Goal: Information Seeking & Learning: Learn about a topic

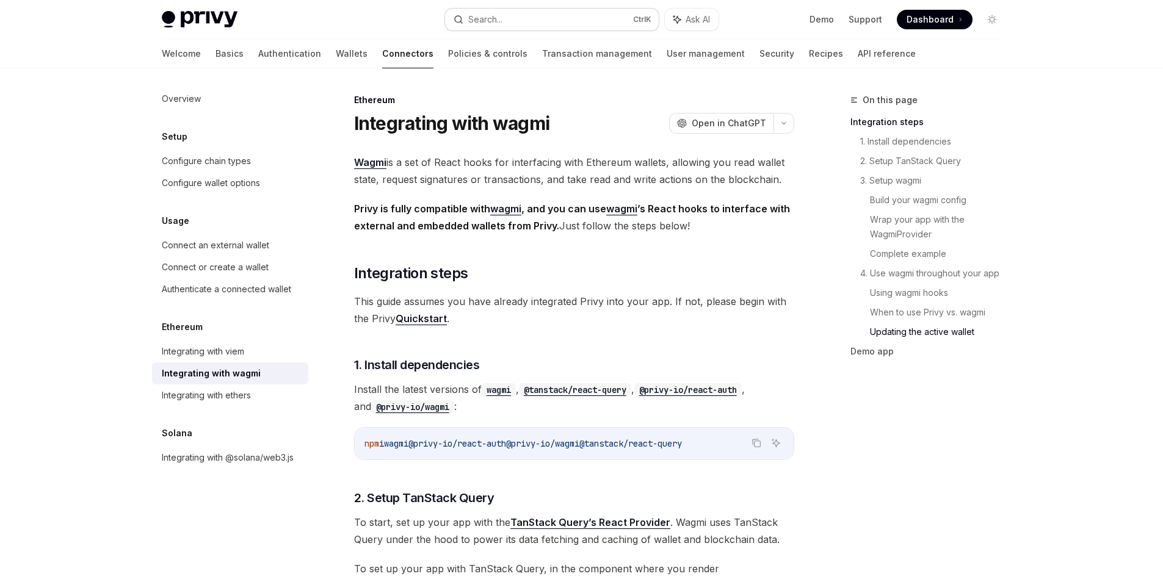
scroll to position [3244, 0]
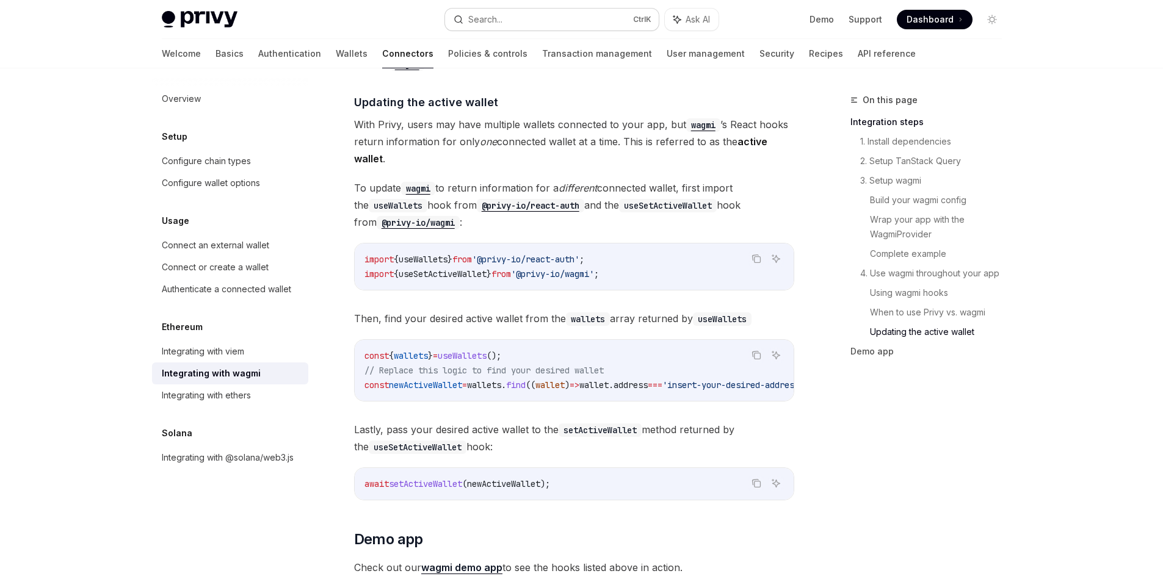
click at [495, 23] on div "Search..." at bounding box center [485, 19] width 34 height 15
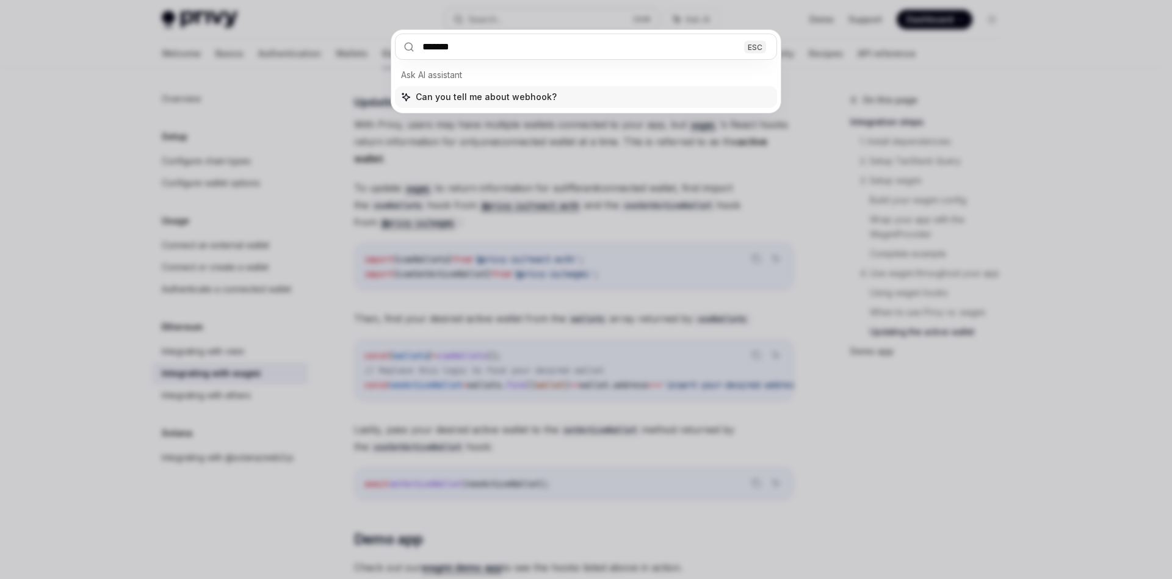
type input "*******"
type textarea "*"
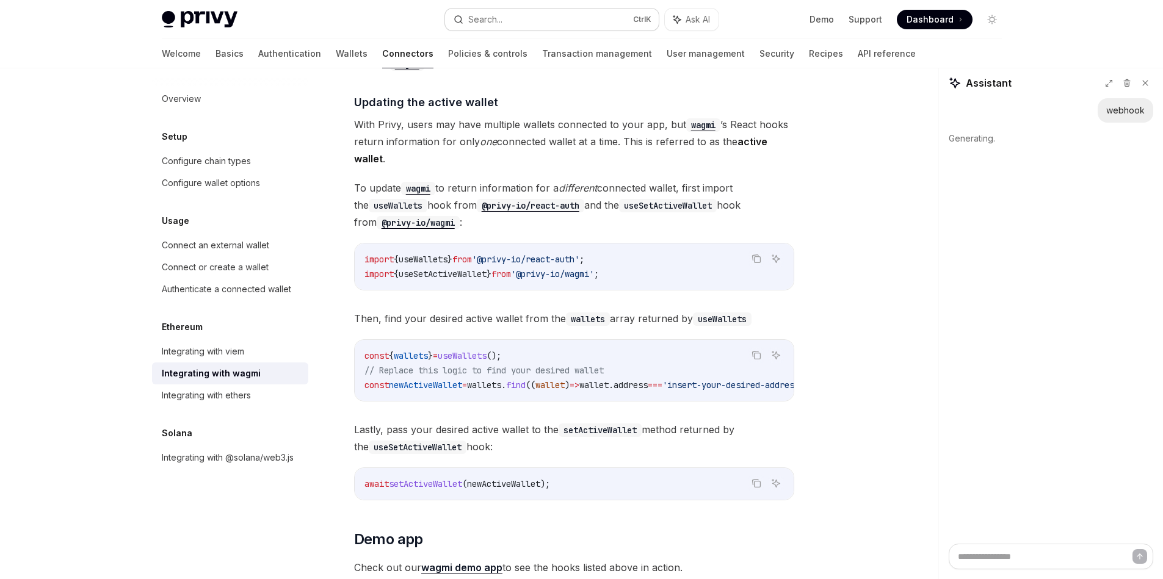
click at [495, 23] on div "Search..." at bounding box center [485, 19] width 34 height 15
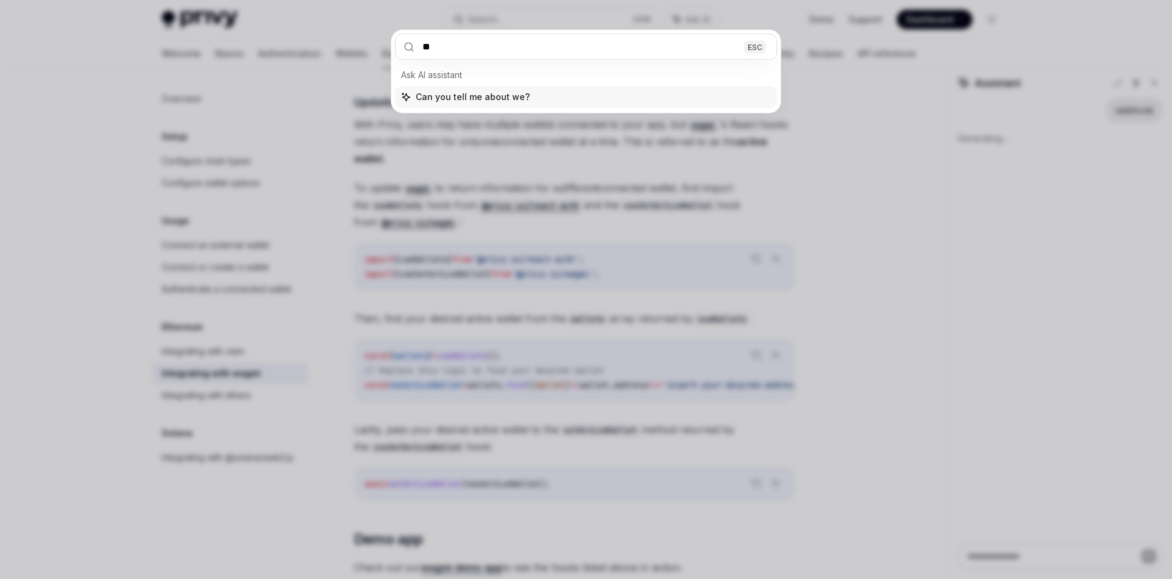
type input "***"
type textarea "*"
type input "****"
type textarea "*"
type input "*******"
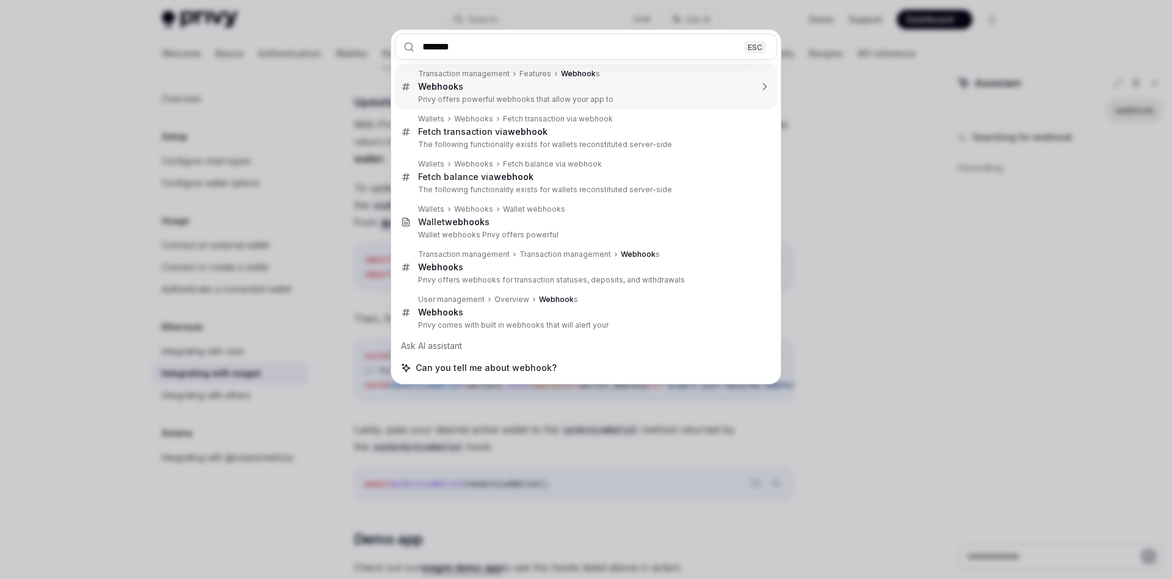
type textarea "*"
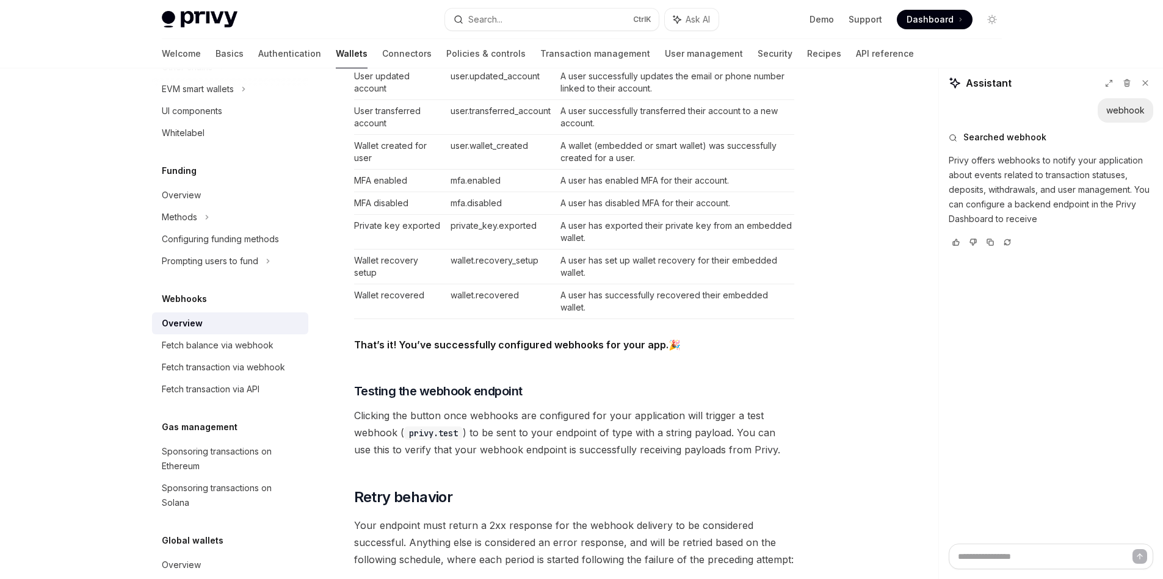
scroll to position [728, 0]
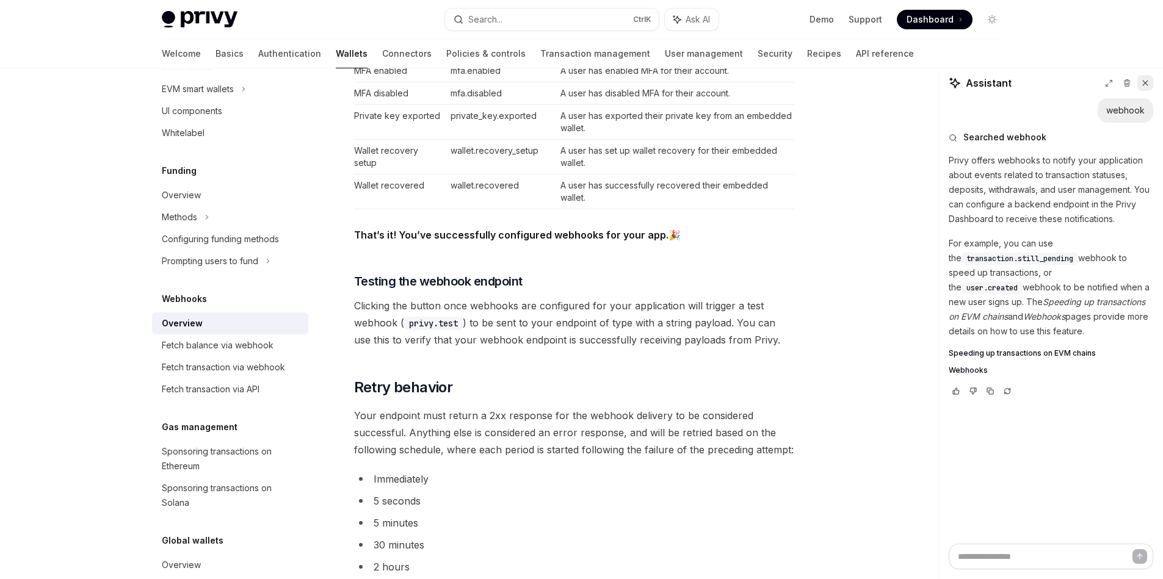
click at [1146, 87] on icon at bounding box center [1145, 83] width 9 height 9
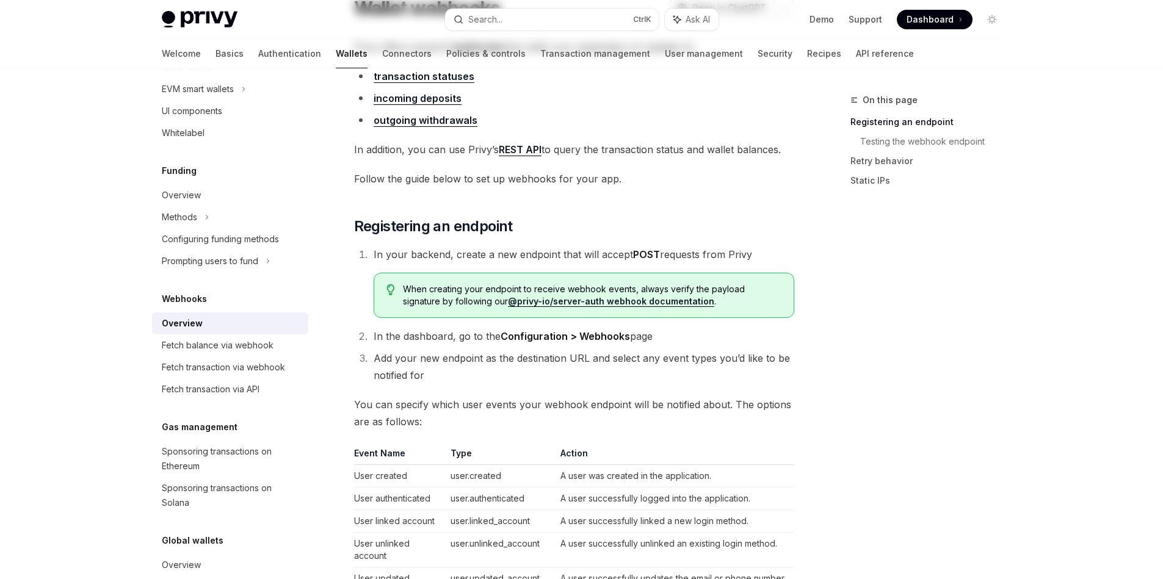
scroll to position [0, 0]
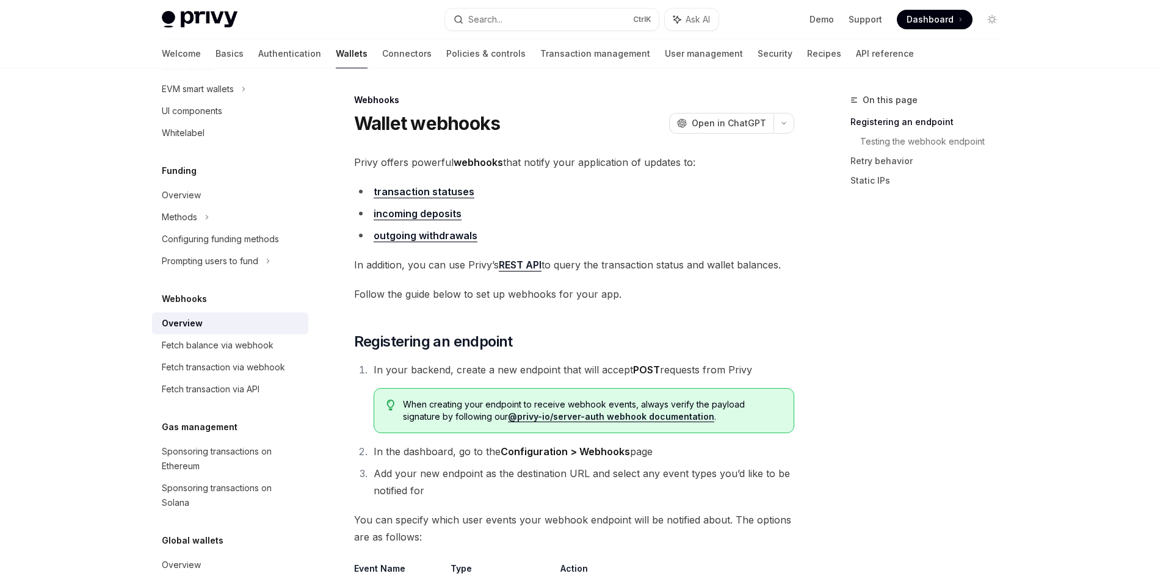
click at [435, 212] on link "incoming deposits" at bounding box center [418, 214] width 88 height 13
type textarea "*"
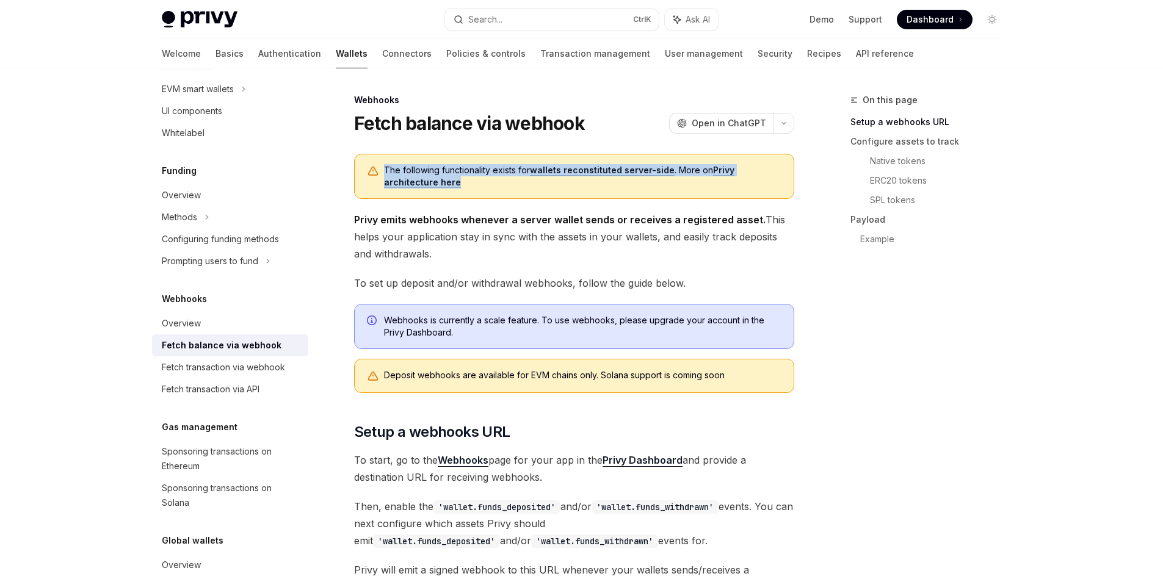
drag, startPoint x: 525, startPoint y: 183, endPoint x: 364, endPoint y: 164, distance: 161.8
click at [364, 164] on div "The following functionality exists for wallets reconstituted server-side . More…" at bounding box center [574, 176] width 440 height 45
click at [357, 148] on div at bounding box center [357, 148] width 0 height 0
drag, startPoint x: 355, startPoint y: 215, endPoint x: 431, endPoint y: 258, distance: 87.5
click at [431, 258] on span "Privy emits webhooks whenever a server wallet sends or receives a registered as…" at bounding box center [574, 236] width 440 height 51
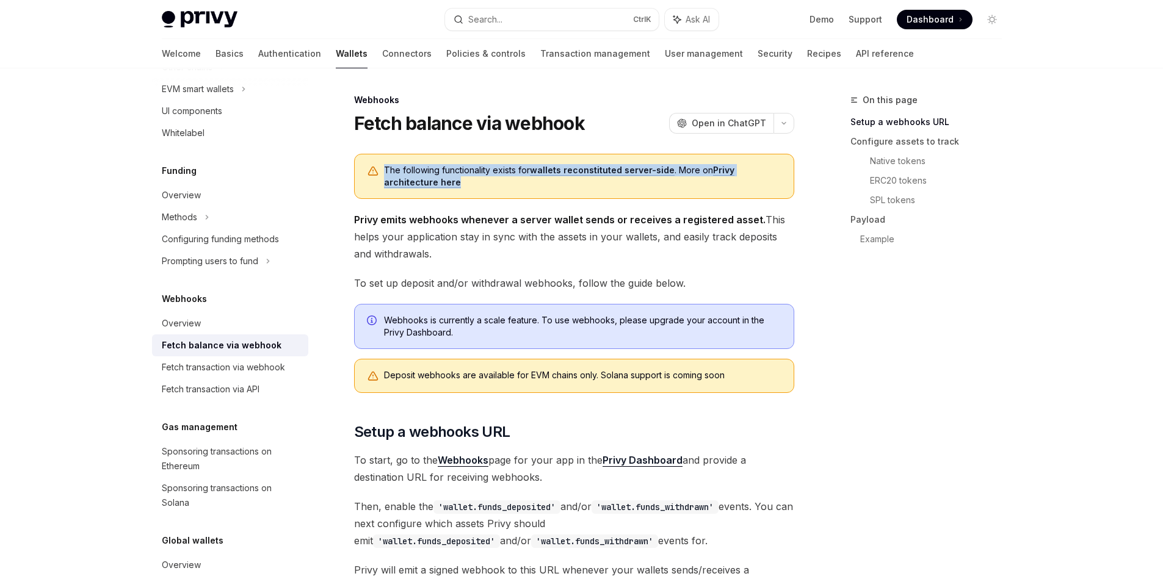
click at [423, 261] on div at bounding box center [423, 261] width 0 height 0
click at [358, 281] on span "To set up deposit and/or withdrawal webhooks, follow the guide below." at bounding box center [574, 283] width 440 height 17
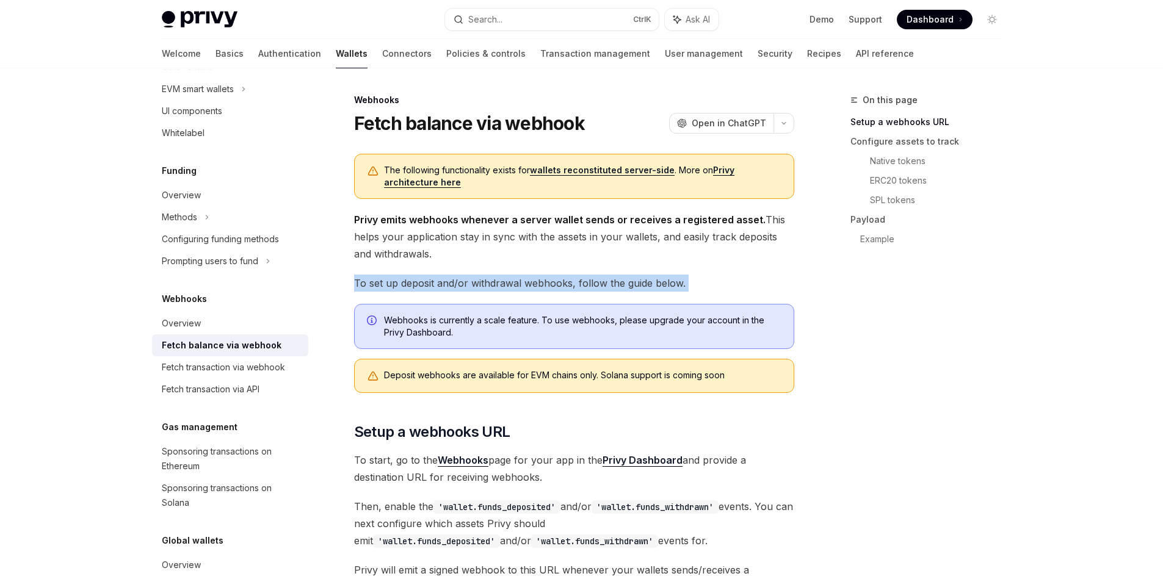
drag, startPoint x: 358, startPoint y: 281, endPoint x: 684, endPoint y: 281, distance: 326.6
click at [684, 281] on span "To set up deposit and/or withdrawal webhooks, follow the guide below." at bounding box center [574, 283] width 440 height 17
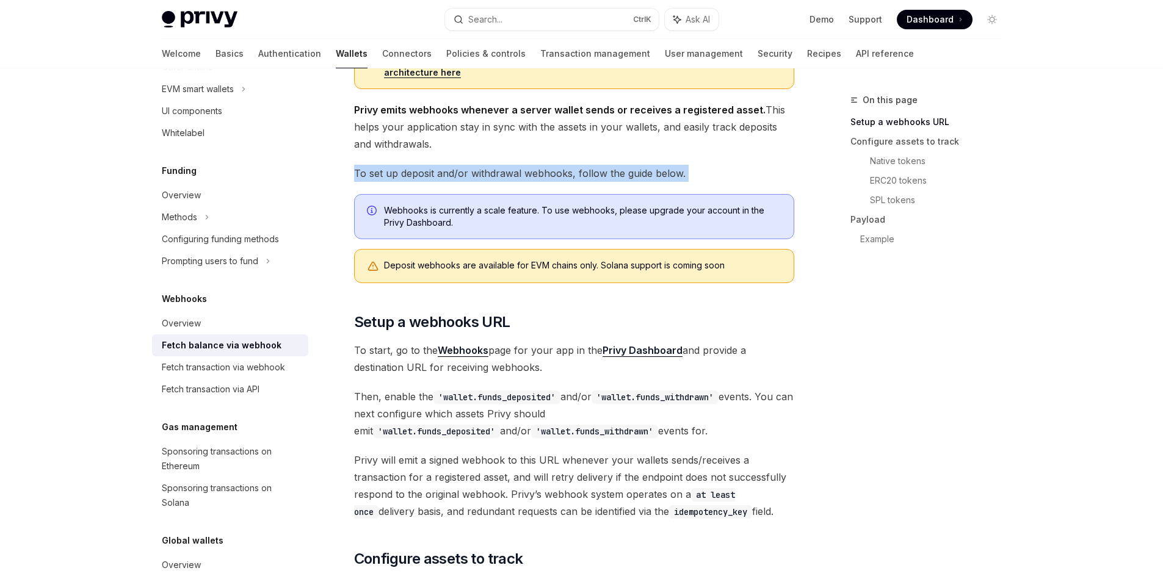
scroll to position [220, 0]
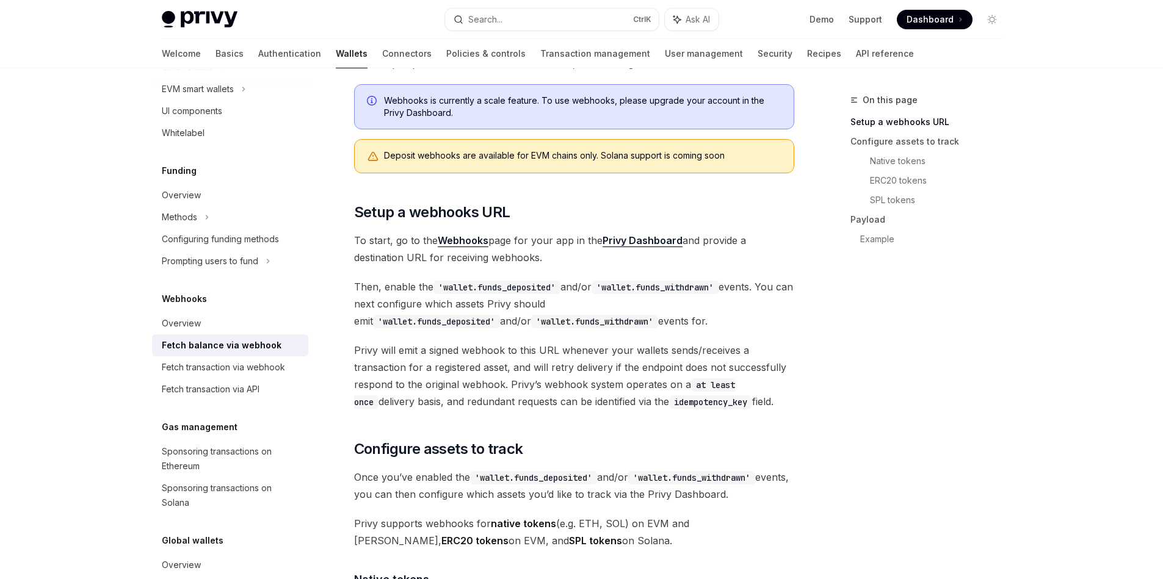
click at [451, 287] on code "'wallet.funds_deposited'" at bounding box center [496, 287] width 127 height 13
drag, startPoint x: 451, startPoint y: 287, endPoint x: 502, endPoint y: 286, distance: 51.9
click at [502, 286] on code "'wallet.funds_deposited'" at bounding box center [496, 287] width 127 height 13
click at [615, 288] on code "'wallet.funds_withdrawn'" at bounding box center [655, 287] width 127 height 13
drag, startPoint x: 615, startPoint y: 288, endPoint x: 672, endPoint y: 283, distance: 57.5
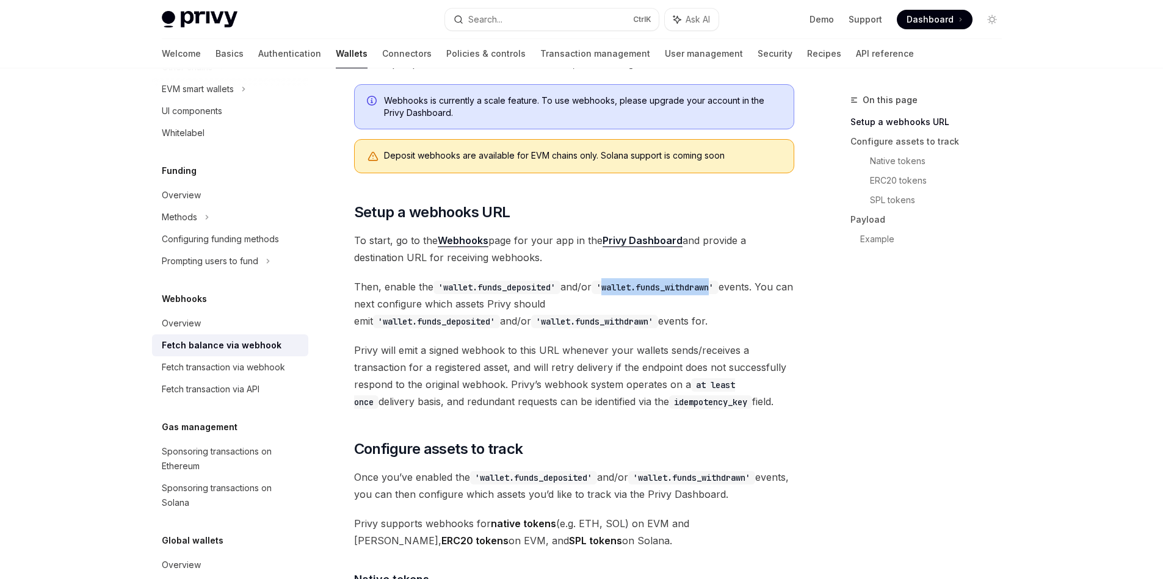
click at [672, 283] on code "'wallet.funds_withdrawn'" at bounding box center [655, 287] width 127 height 13
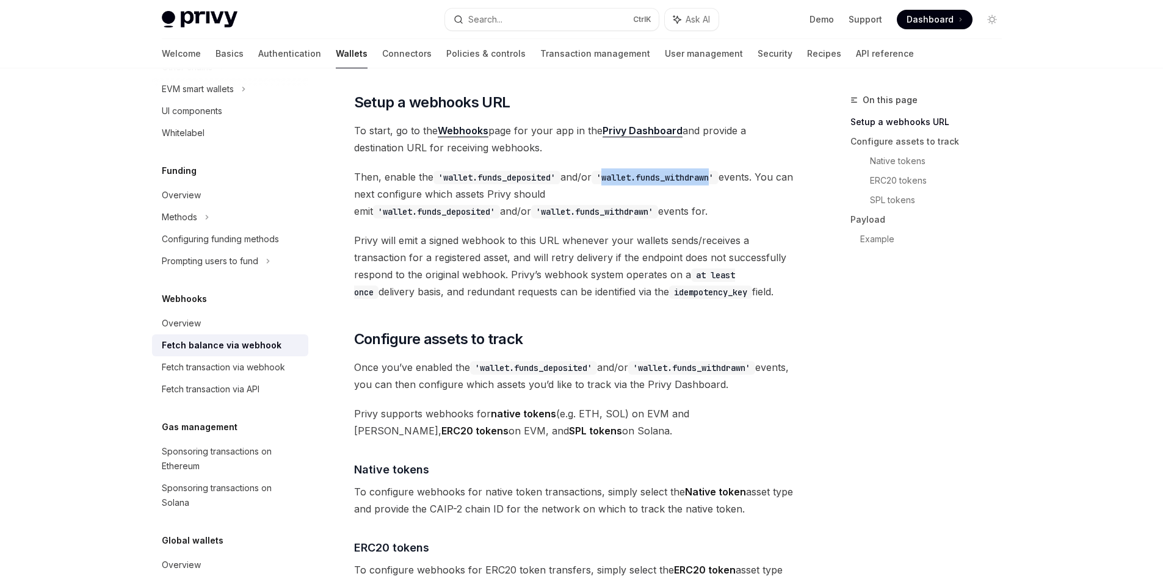
scroll to position [440, 0]
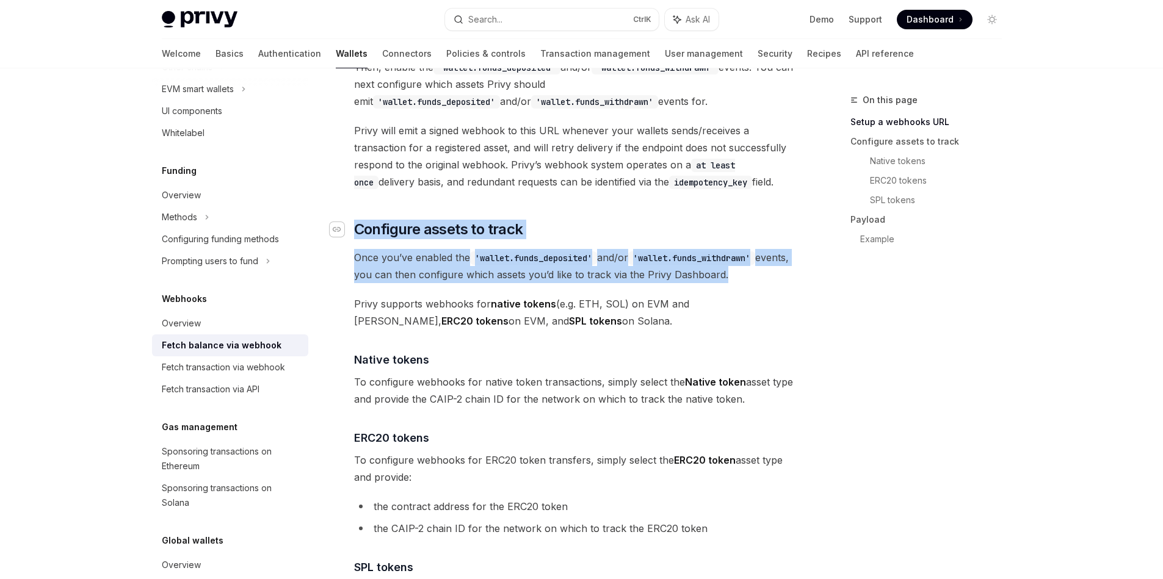
drag, startPoint x: 757, startPoint y: 276, endPoint x: 331, endPoint y: 236, distance: 428.1
click at [323, 203] on div at bounding box center [323, 203] width 0 height 0
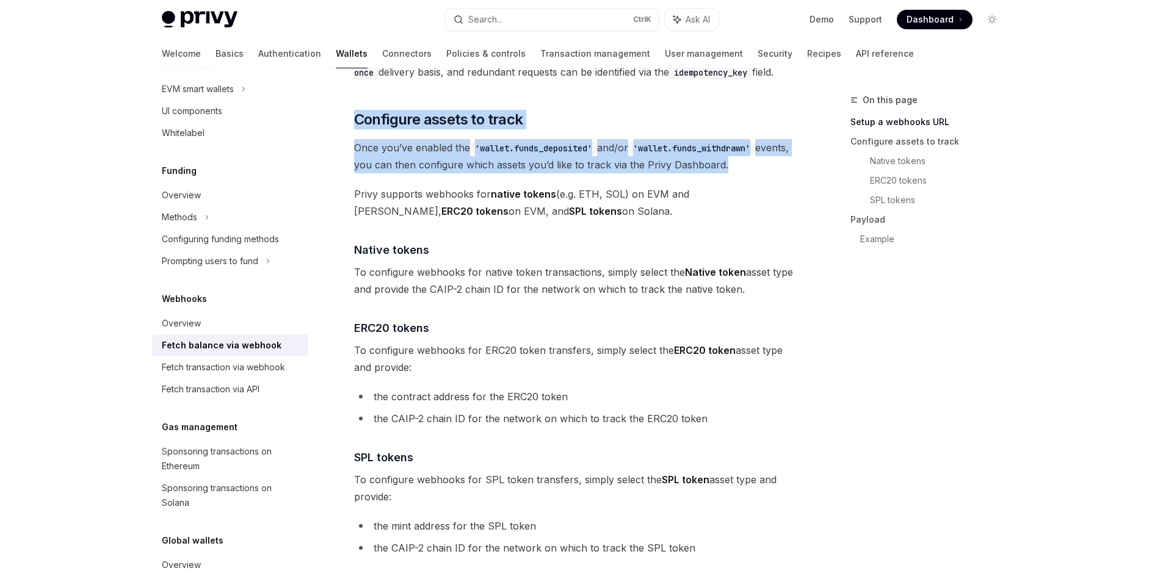
scroll to position [659, 0]
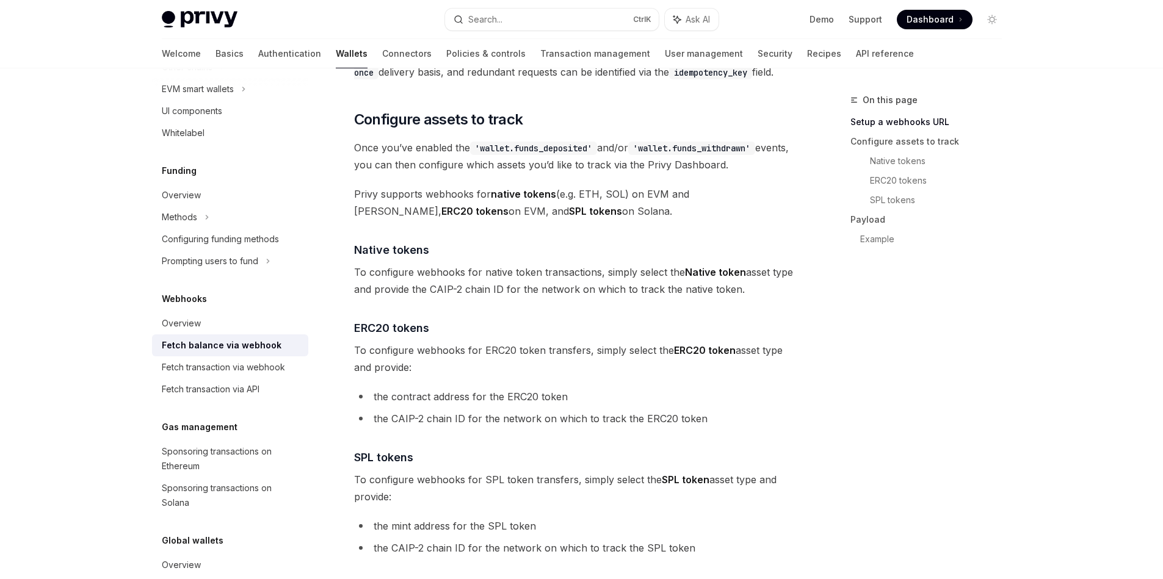
scroll to position [440, 0]
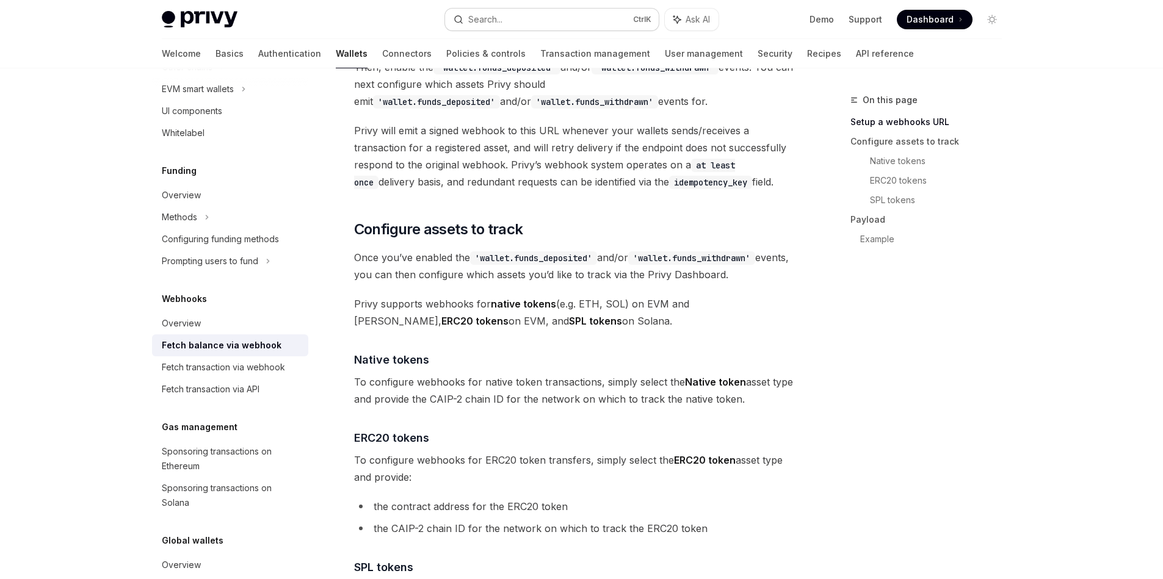
click at [504, 12] on button "Search... Ctrl K" at bounding box center [552, 20] width 214 height 22
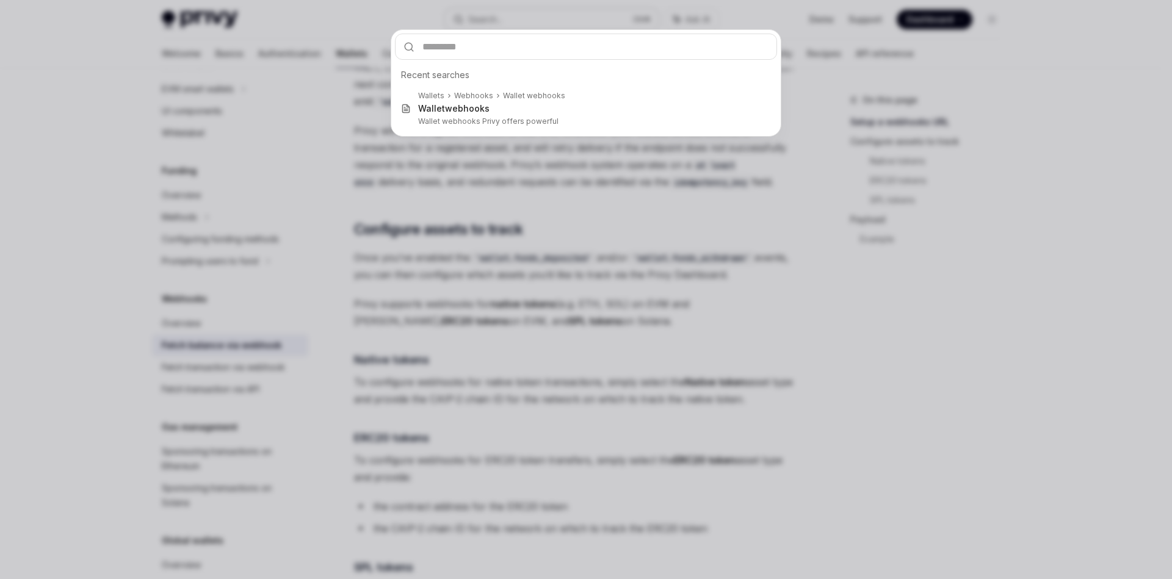
type input "**********"
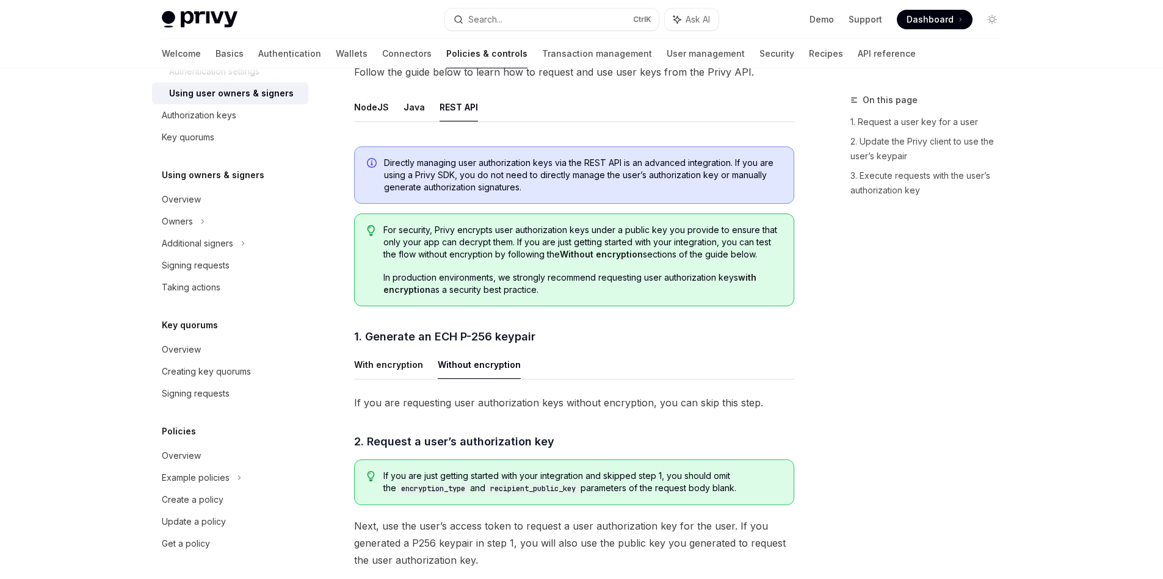
type textarea "*"
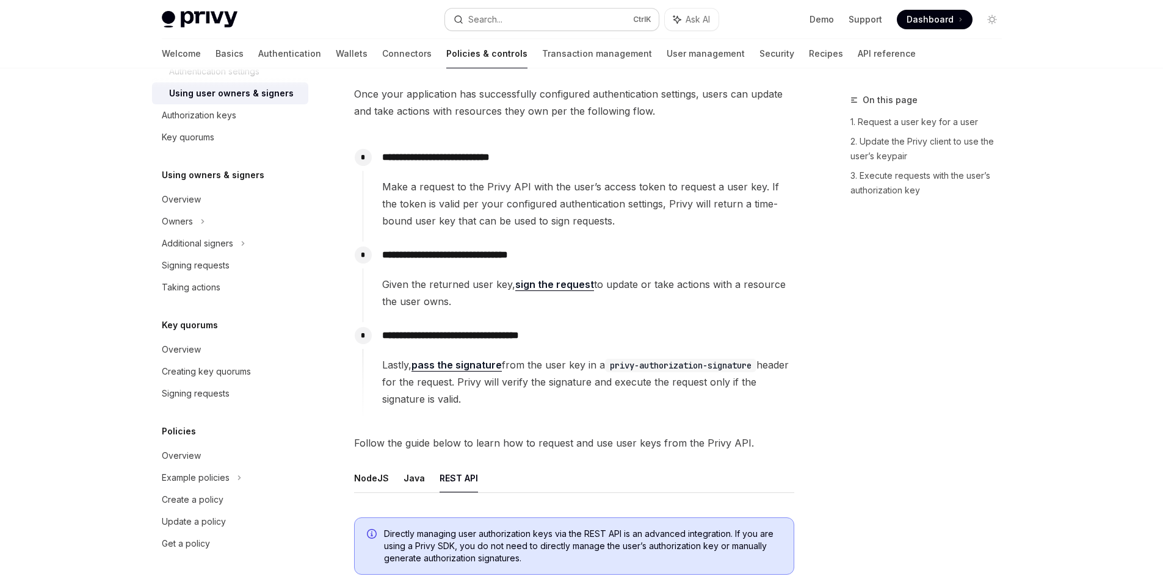
click at [543, 19] on button "Search... Ctrl K" at bounding box center [552, 20] width 214 height 22
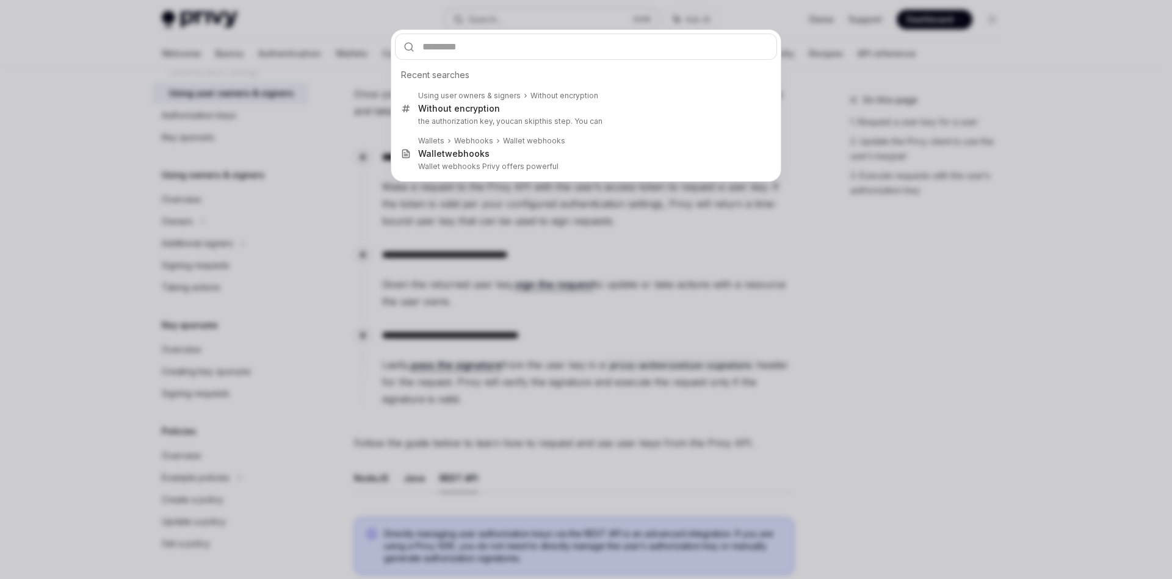
type input "**********"
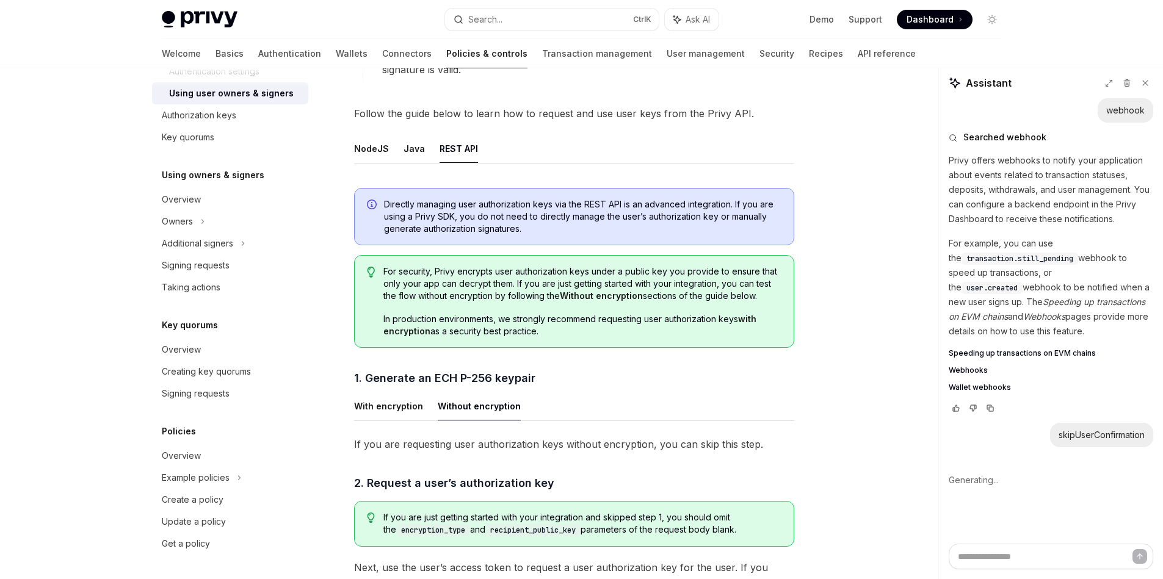
scroll to position [288, 0]
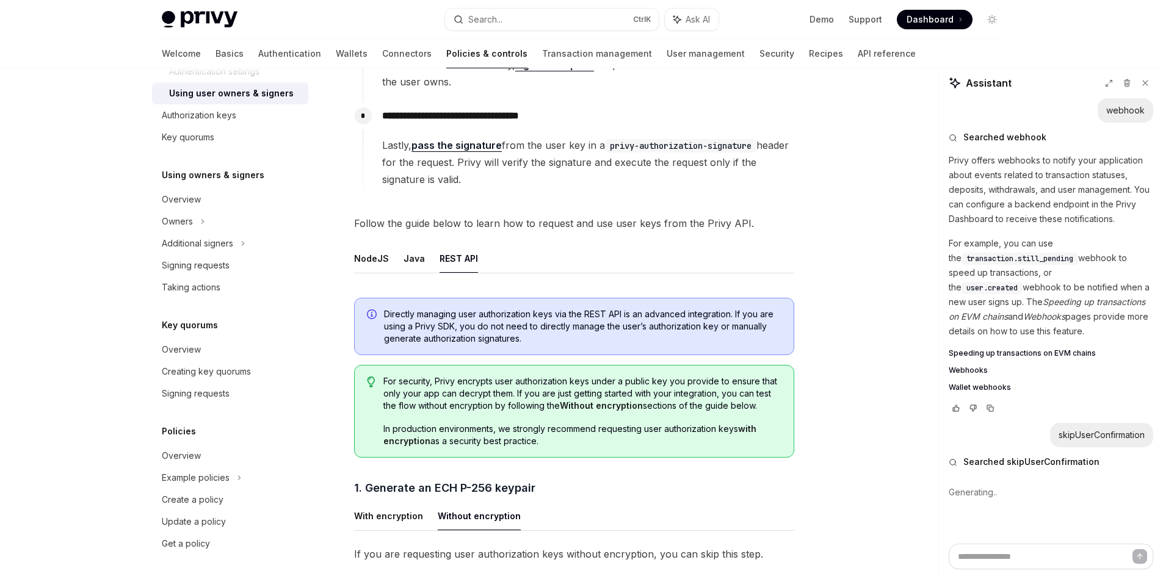
type textarea "*"
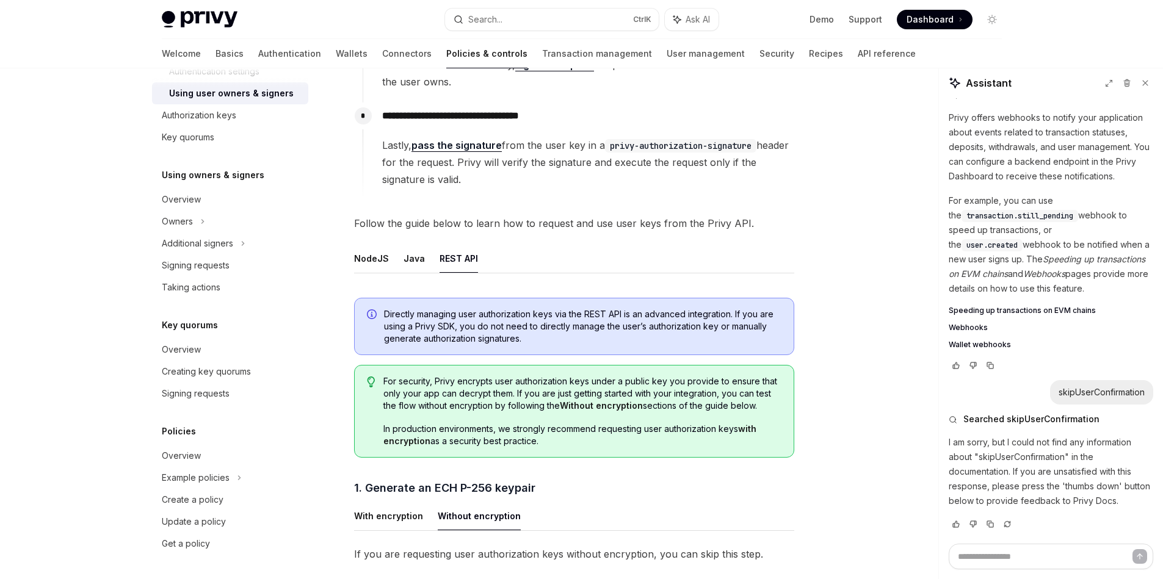
scroll to position [178, 0]
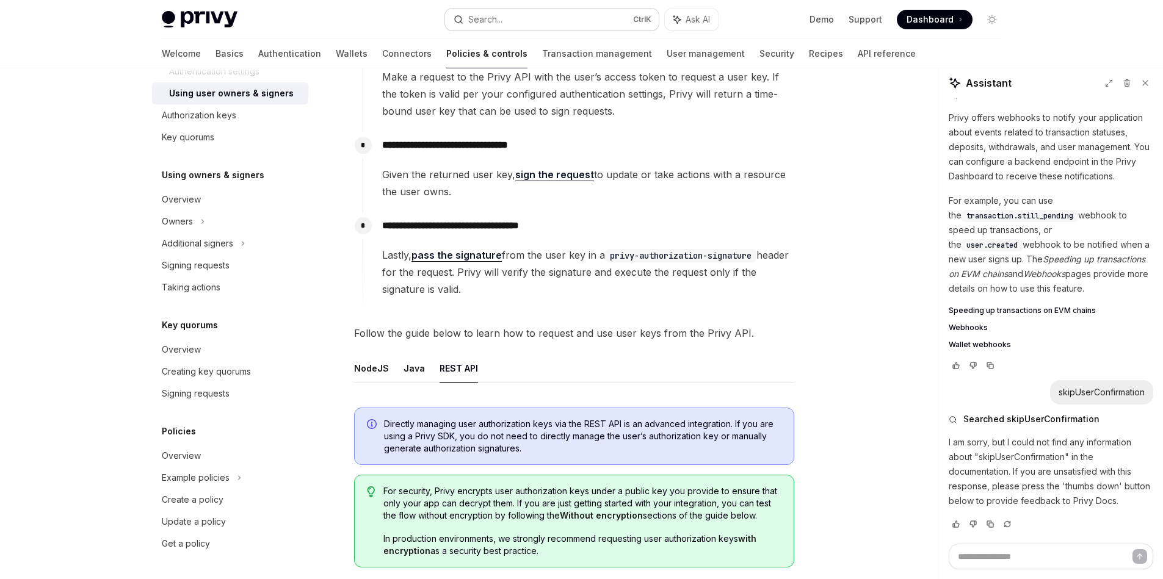
click at [529, 12] on button "Search... Ctrl K" at bounding box center [552, 20] width 214 height 22
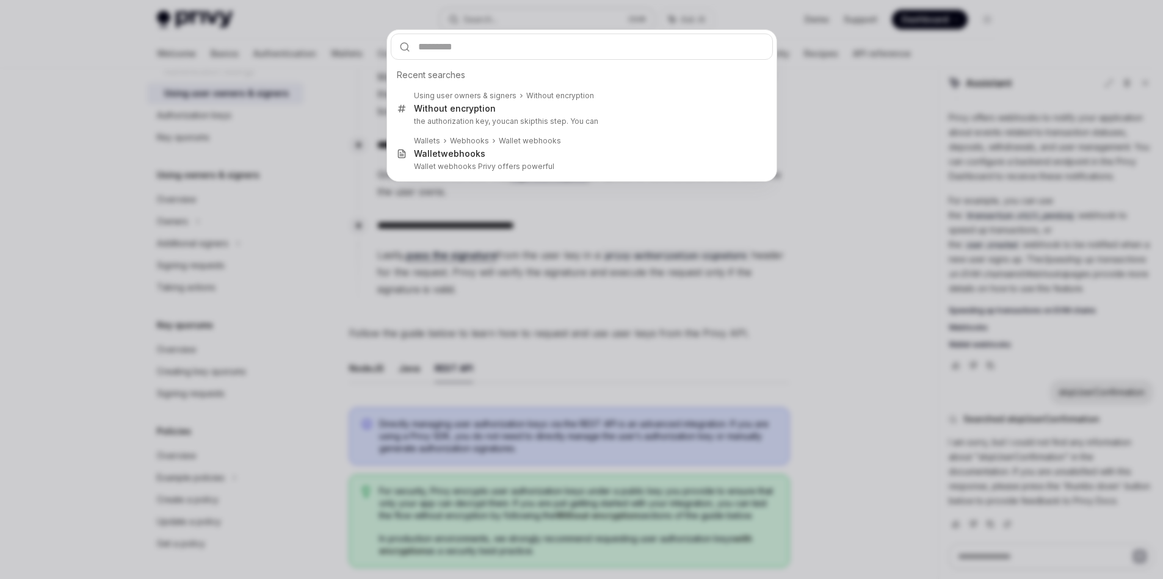
type input "**********"
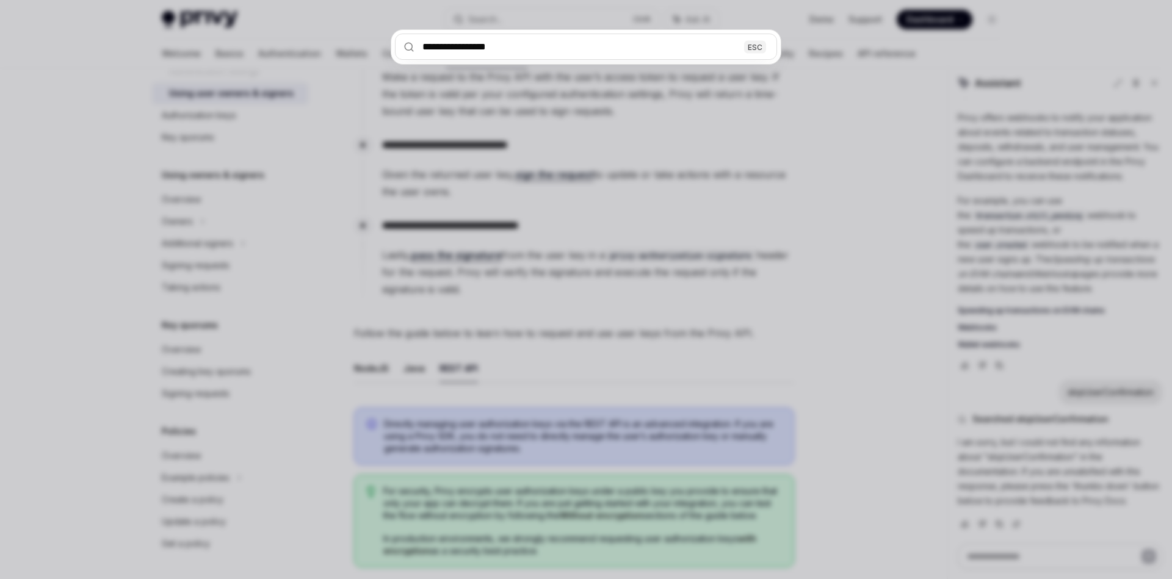
click at [466, 43] on input "**********" at bounding box center [586, 47] width 382 height 26
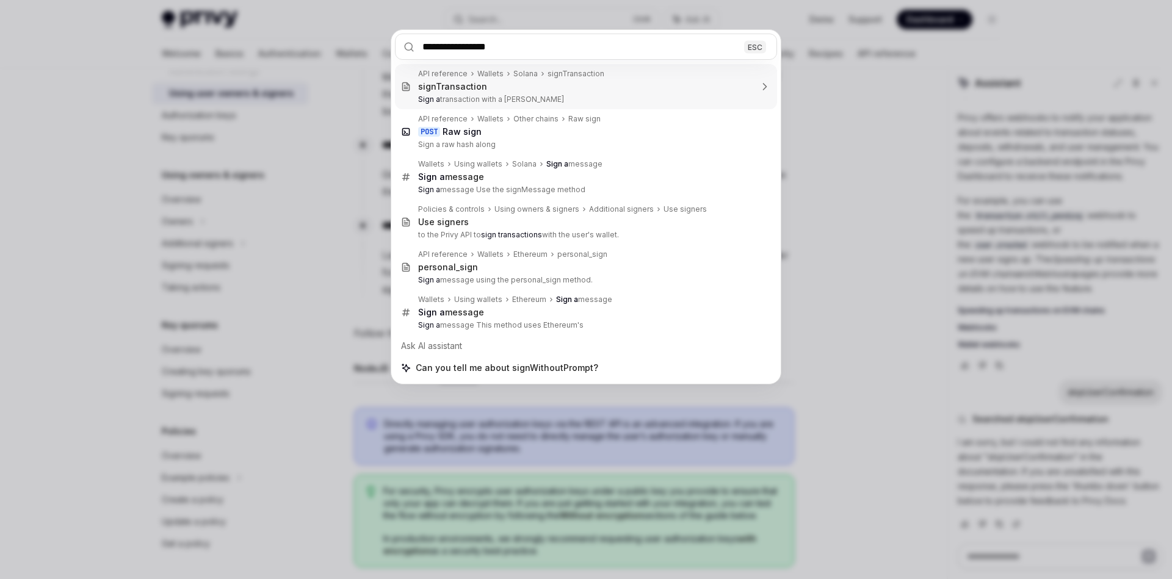
click at [473, 45] on input "**********" at bounding box center [586, 47] width 382 height 26
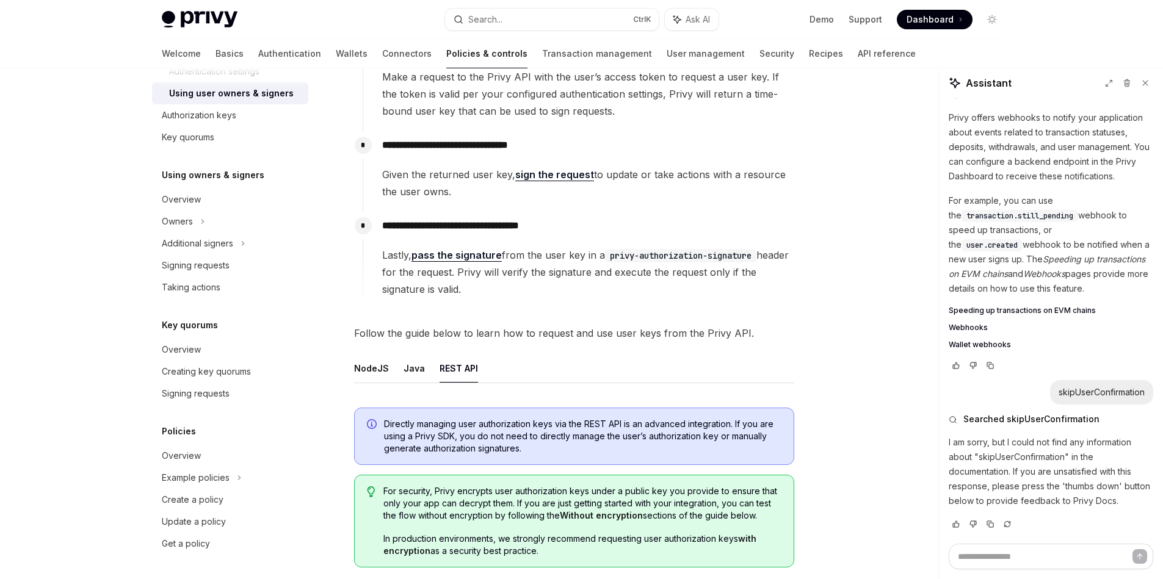
type textarea "*"
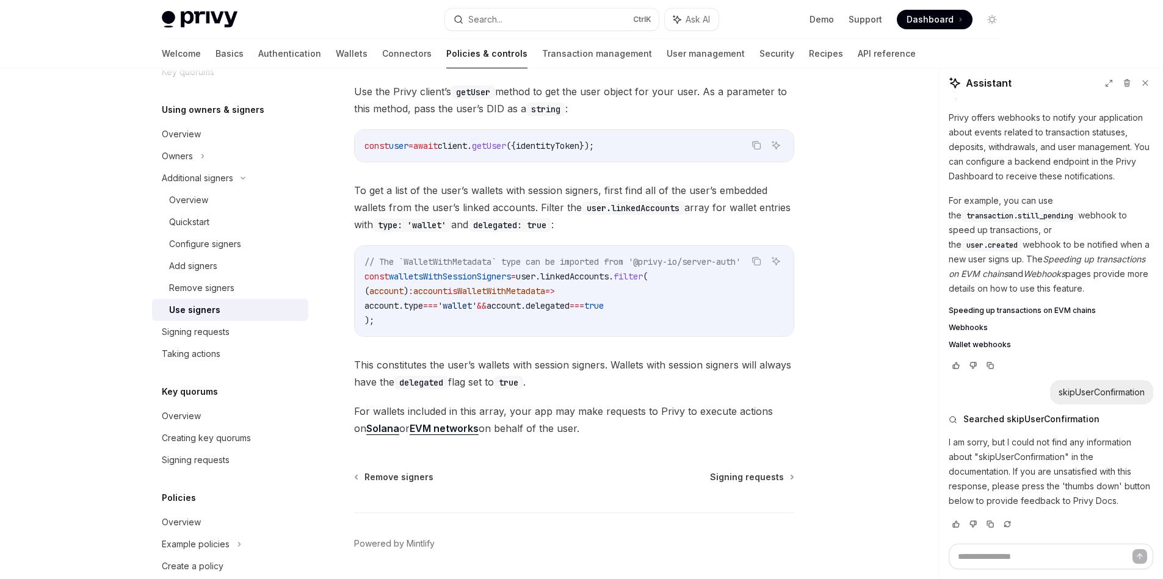
scroll to position [547, 0]
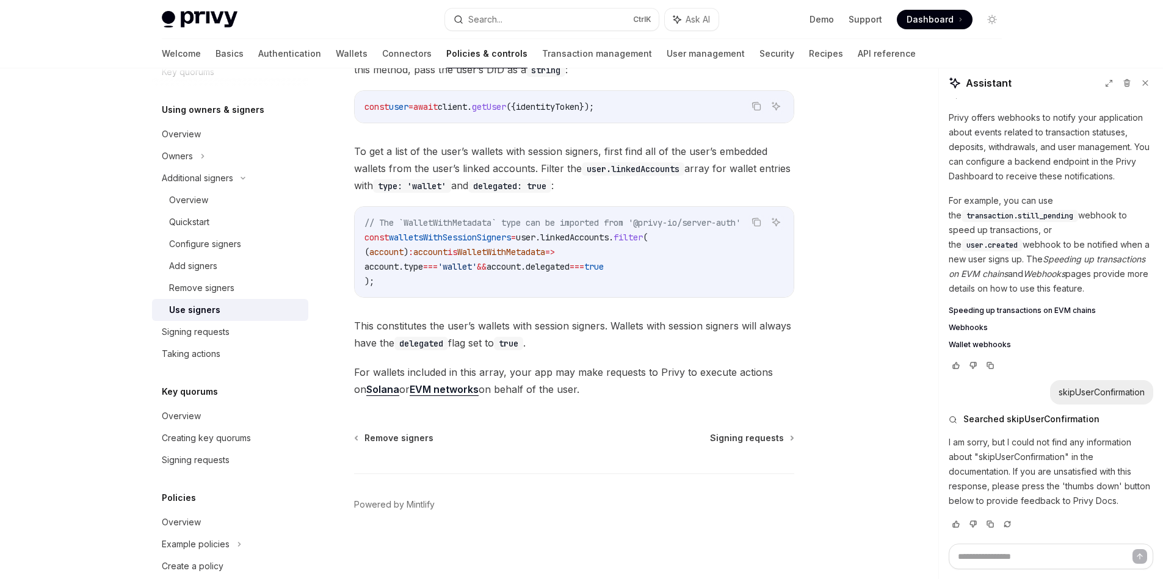
click at [427, 345] on code "delegated" at bounding box center [421, 343] width 54 height 13
click at [617, 327] on span "This constitutes the user’s wallets with session signers. Wallets with session …" at bounding box center [574, 334] width 440 height 34
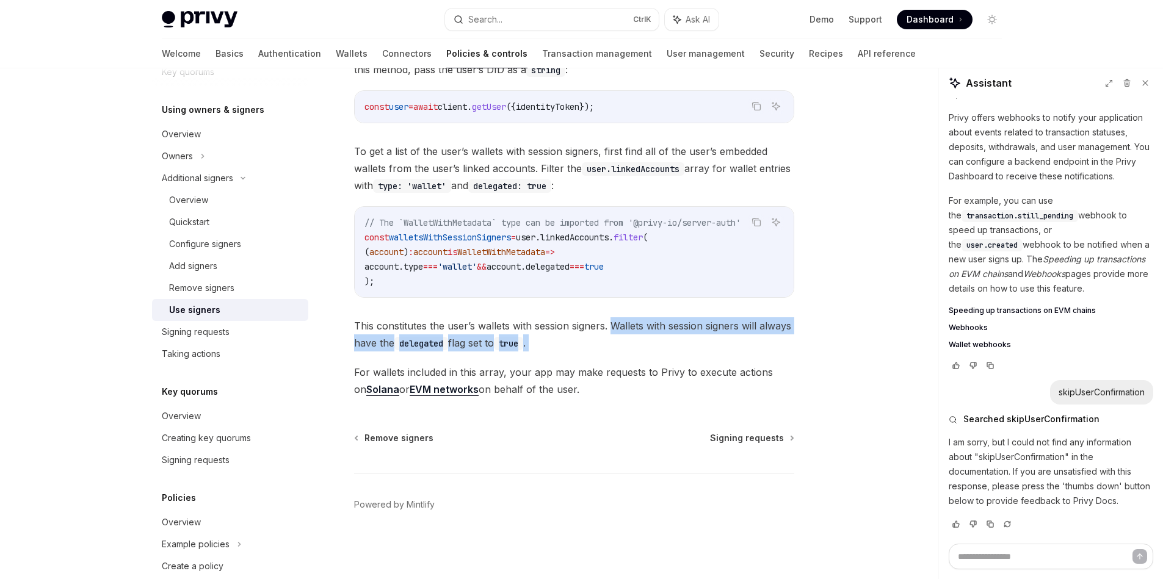
drag, startPoint x: 617, startPoint y: 327, endPoint x: 614, endPoint y: 342, distance: 15.6
click at [614, 342] on span "This constitutes the user’s wallets with session signers. Wallets with session …" at bounding box center [574, 334] width 440 height 34
click at [606, 351] on div at bounding box center [606, 351] width 0 height 0
click at [611, 357] on div "Use the Privy client’s getUser method to get the user object for your user. As …" at bounding box center [574, 221] width 440 height 354
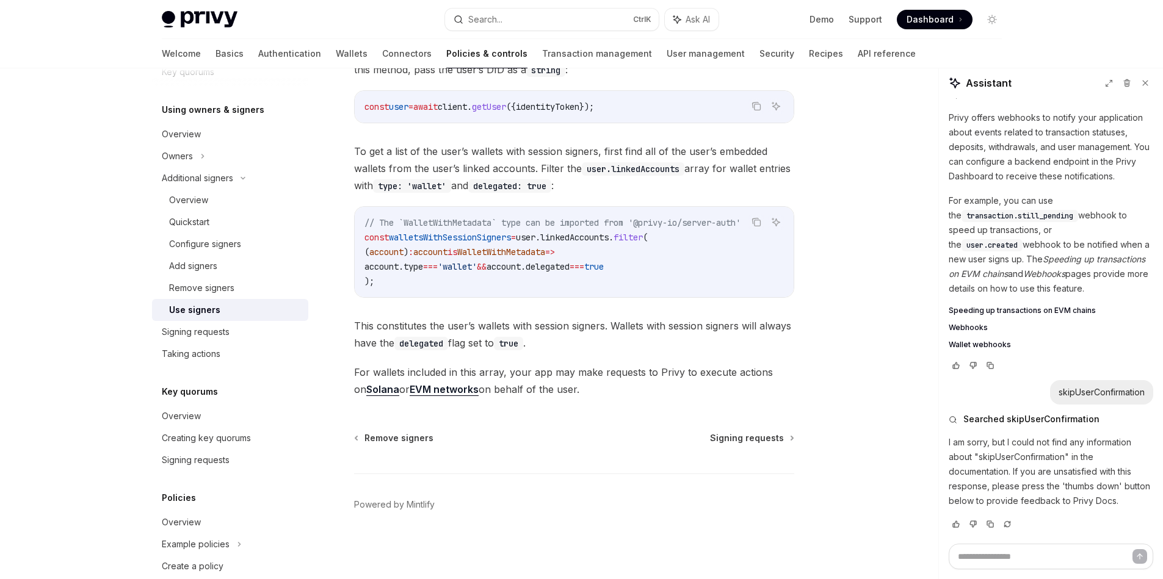
click at [618, 327] on span "This constitutes the user’s wallets with session signers. Wallets with session …" at bounding box center [574, 334] width 440 height 34
drag, startPoint x: 618, startPoint y: 327, endPoint x: 695, endPoint y: 330, distance: 77.0
click at [695, 330] on span "This constitutes the user’s wallets with session signers. Wallets with session …" at bounding box center [574, 334] width 440 height 34
